Goal: Navigation & Orientation: Find specific page/section

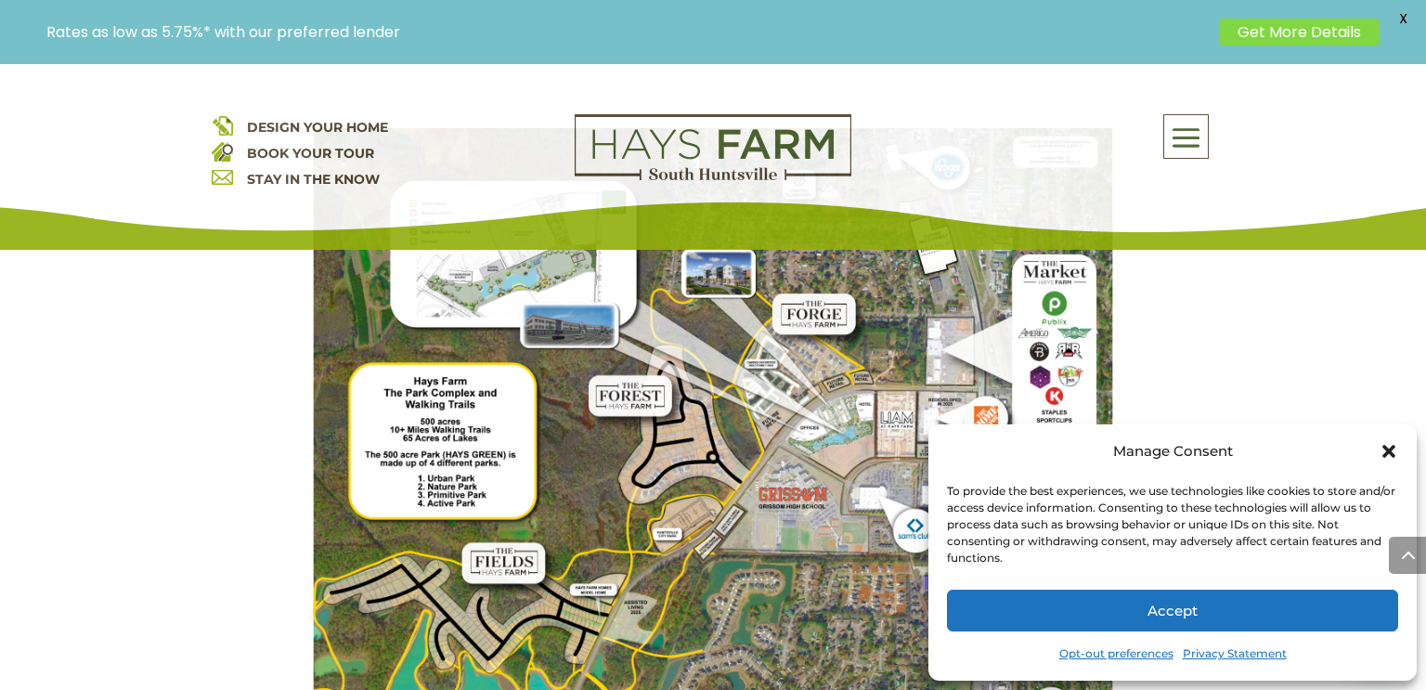
scroll to position [1612, 0]
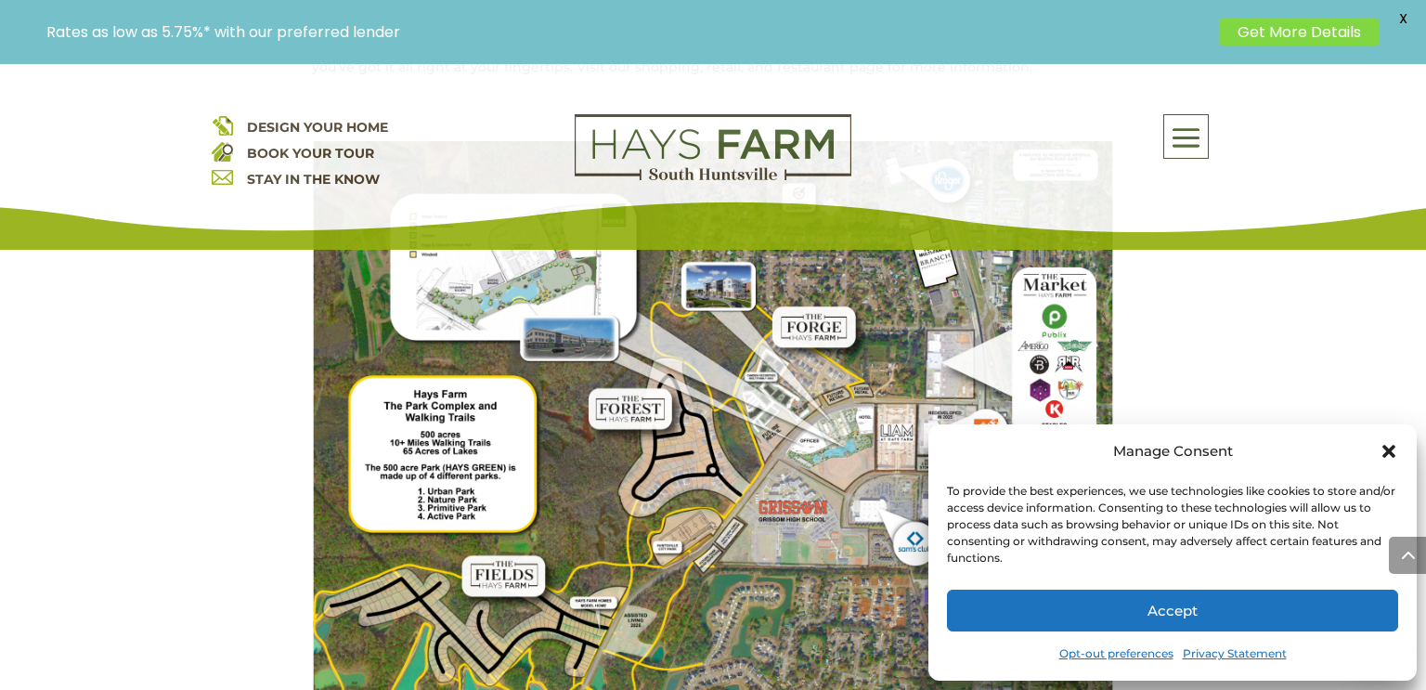
click at [1386, 457] on icon "Close dialog" at bounding box center [1389, 451] width 19 height 19
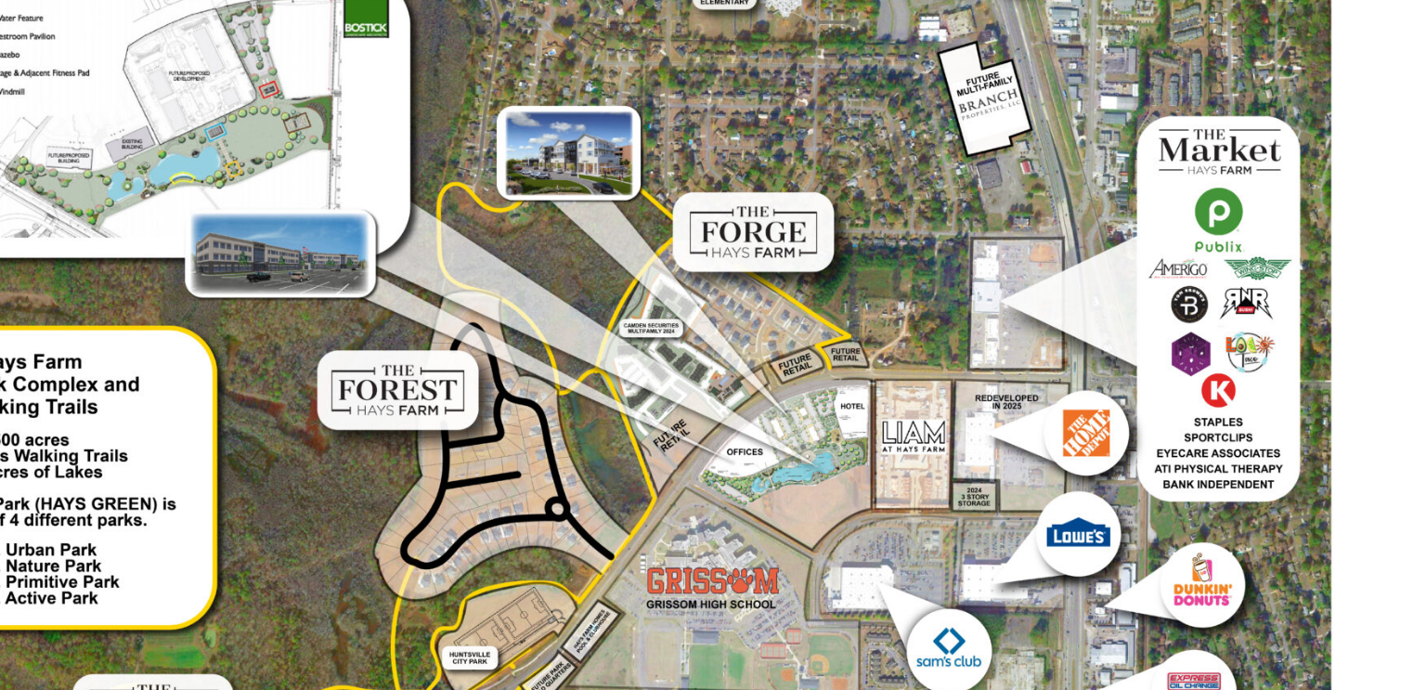
scroll to position [1545, 0]
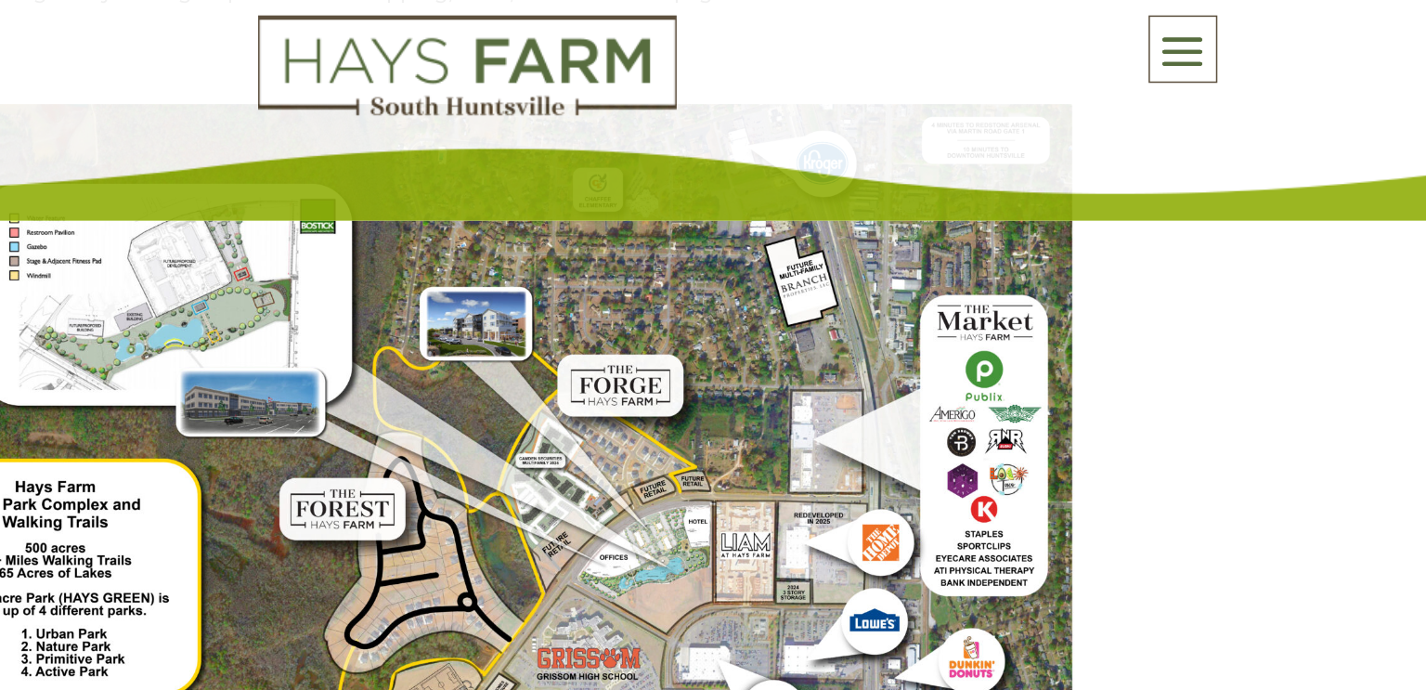
scroll to position [1581, 0]
